Goal: Complete application form

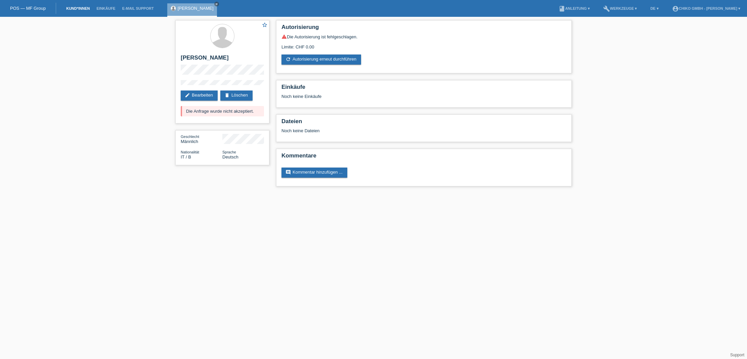
click at [67, 8] on link "Kund*innen" at bounding box center [78, 8] width 30 height 4
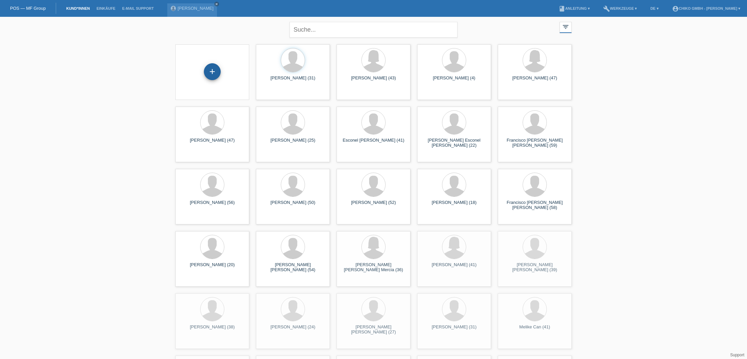
scroll to position [0, 0]
click at [212, 79] on div "+" at bounding box center [212, 71] width 17 height 17
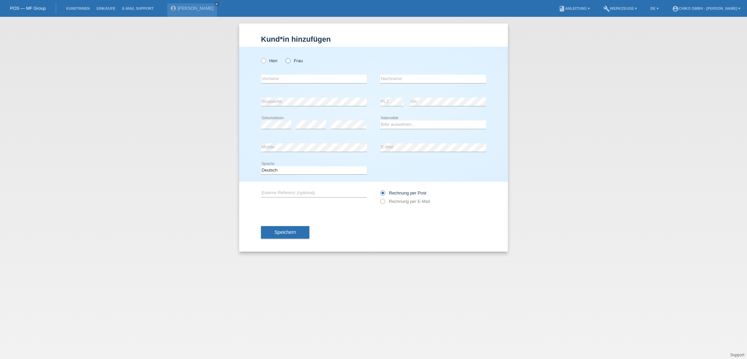
click at [292, 60] on label "Frau" at bounding box center [294, 60] width 17 height 5
click at [290, 60] on input "Frau" at bounding box center [288, 60] width 4 height 4
radio input "true"
type input "[PERSON_NAME] de [PERSON_NAME]"
type input "[PERSON_NAME]"
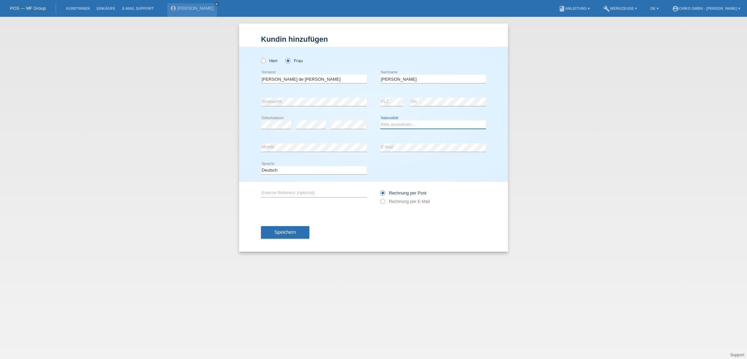
select select "ES"
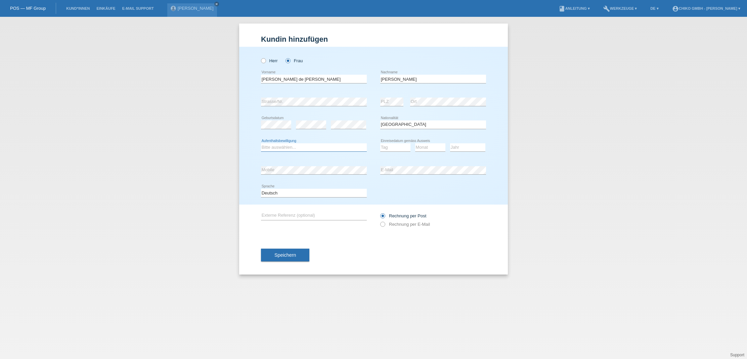
select select "C"
select select "07"
select select "09"
select select "2016"
click at [299, 256] on button "Speichern" at bounding box center [285, 254] width 48 height 13
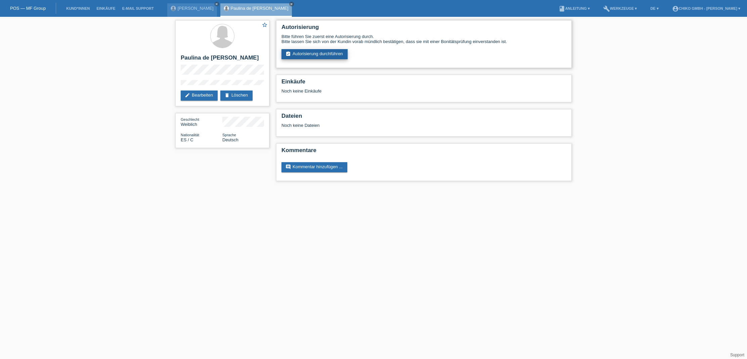
click at [332, 55] on link "assignment_turned_in Autorisierung durchführen" at bounding box center [315, 54] width 66 height 10
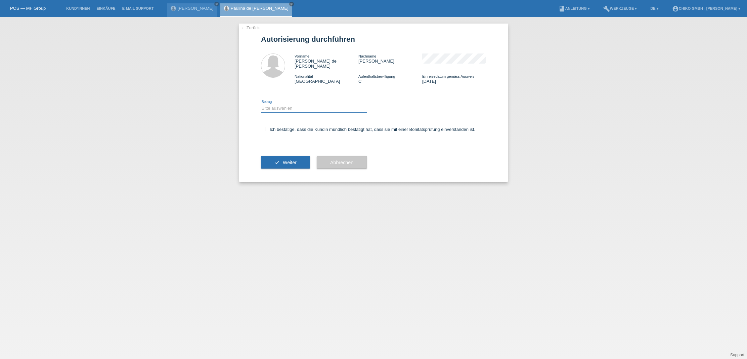
select select "2"
click at [265, 127] on label "Ich bestätige, dass die Kundin mündlich bestätigt hat, dass sie mit einer Bonit…" at bounding box center [368, 129] width 214 height 5
click at [265, 127] on input "Ich bestätige, dass die Kundin mündlich bestätigt hat, dass sie mit einer Bonit…" at bounding box center [263, 129] width 4 height 4
checkbox input "true"
click at [289, 160] on span "Weiter" at bounding box center [290, 162] width 14 height 5
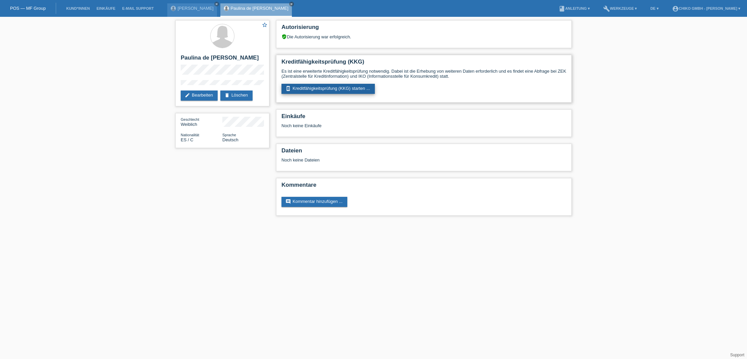
click at [351, 88] on link "perm_device_information Kreditfähigkeitsprüfung (KKG) starten ..." at bounding box center [328, 89] width 93 height 10
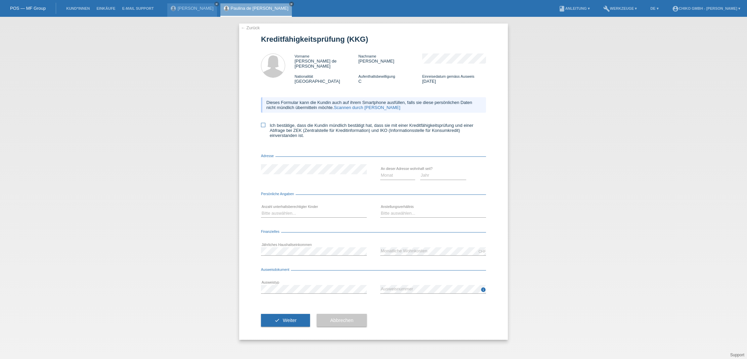
click at [285, 124] on label "Ich bestätige, dass die Kundin mündlich bestätigt hat, dass sie mit einer Kredi…" at bounding box center [373, 130] width 225 height 15
click at [266, 124] on input "Ich bestätige, dass die Kundin mündlich bestätigt hat, dass sie mit einer Kredi…" at bounding box center [263, 125] width 4 height 4
checkbox input "true"
select select "02"
select select "2018"
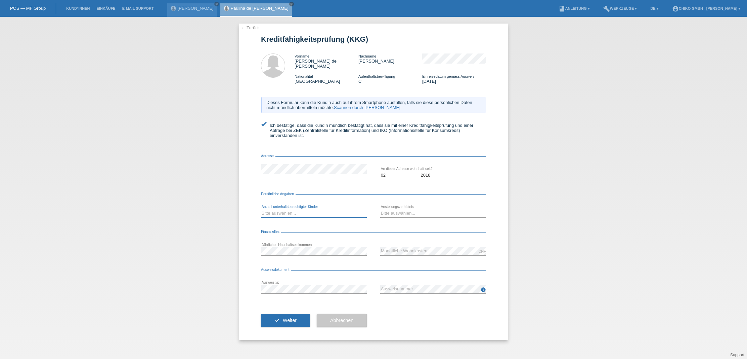
select select "0"
select select "UNLIMITED"
drag, startPoint x: 293, startPoint y: 314, endPoint x: 300, endPoint y: 316, distance: 7.3
click at [294, 317] on span "Weiter" at bounding box center [290, 319] width 14 height 5
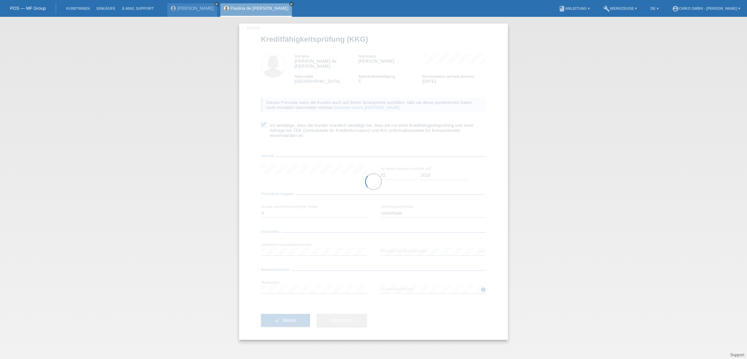
scroll to position [0, 0]
